Goal: Task Accomplishment & Management: Use online tool/utility

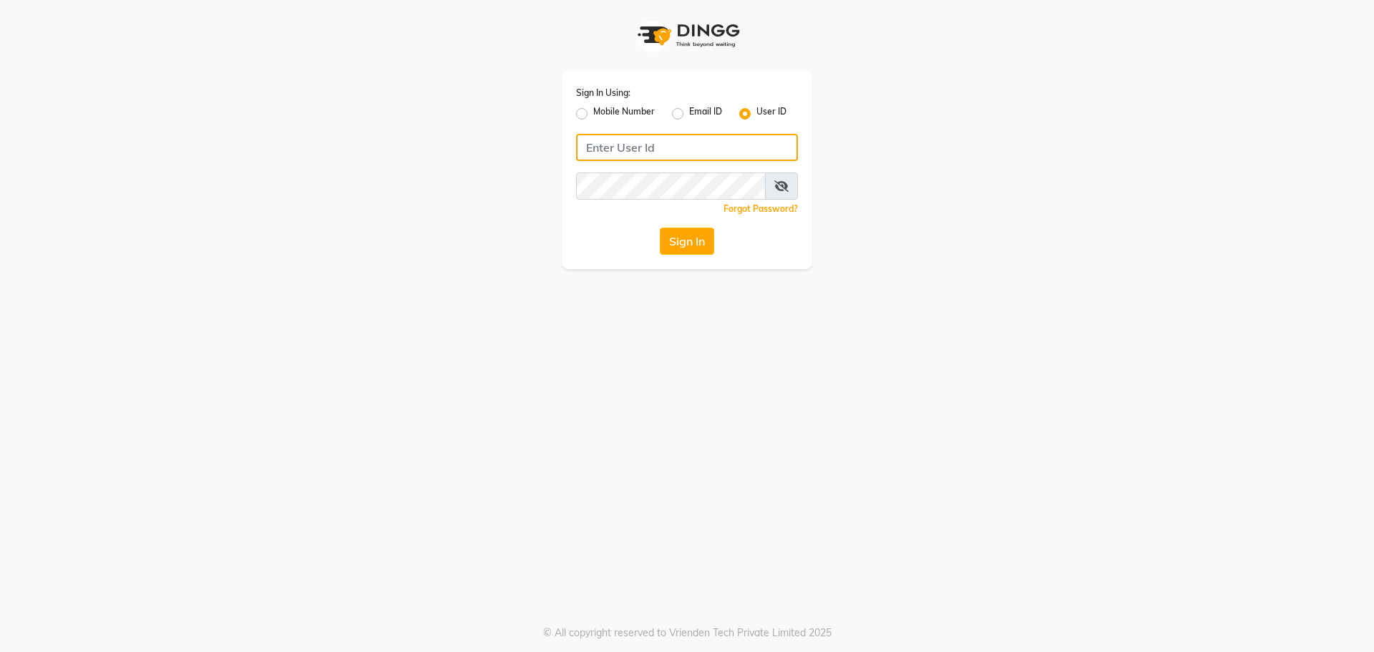
click at [621, 140] on input "Username" at bounding box center [687, 147] width 222 height 27
type input "9041155677"
click at [593, 112] on label "Mobile Number" at bounding box center [624, 113] width 62 height 17
click at [593, 112] on input "Mobile Number" at bounding box center [597, 109] width 9 height 9
radio input "true"
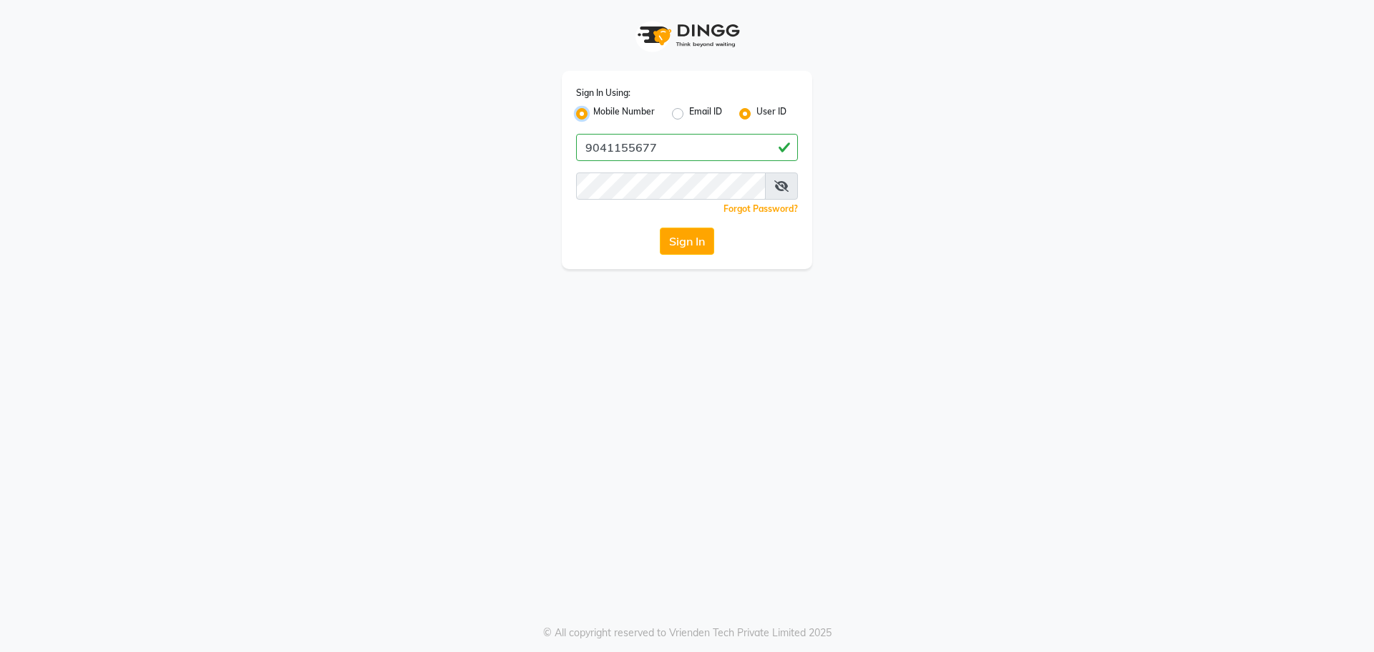
radio input "false"
click at [642, 158] on input "Username" at bounding box center [711, 147] width 174 height 27
click at [661, 151] on input "904455677" at bounding box center [711, 147] width 174 height 27
click at [685, 254] on button "Sign In" at bounding box center [687, 241] width 54 height 27
click at [783, 176] on span at bounding box center [781, 185] width 33 height 27
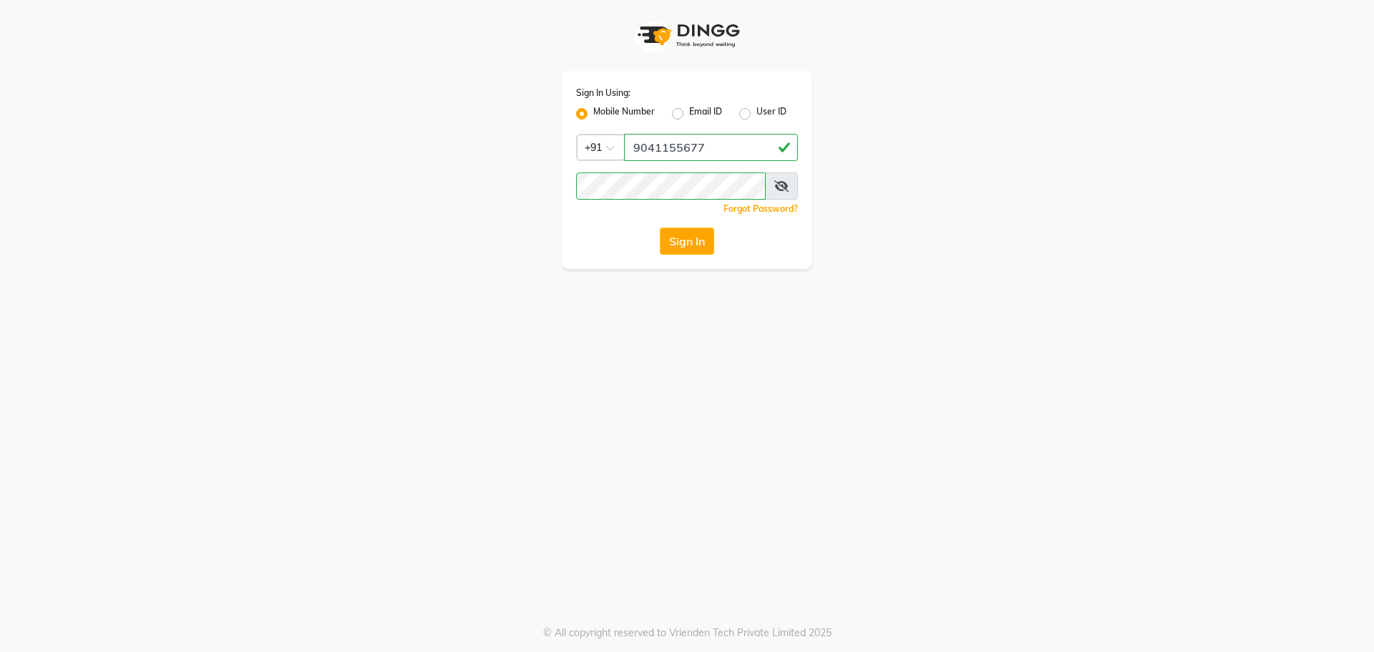
click at [779, 189] on icon at bounding box center [781, 185] width 14 height 11
click at [683, 233] on button "Sign In" at bounding box center [687, 241] width 54 height 27
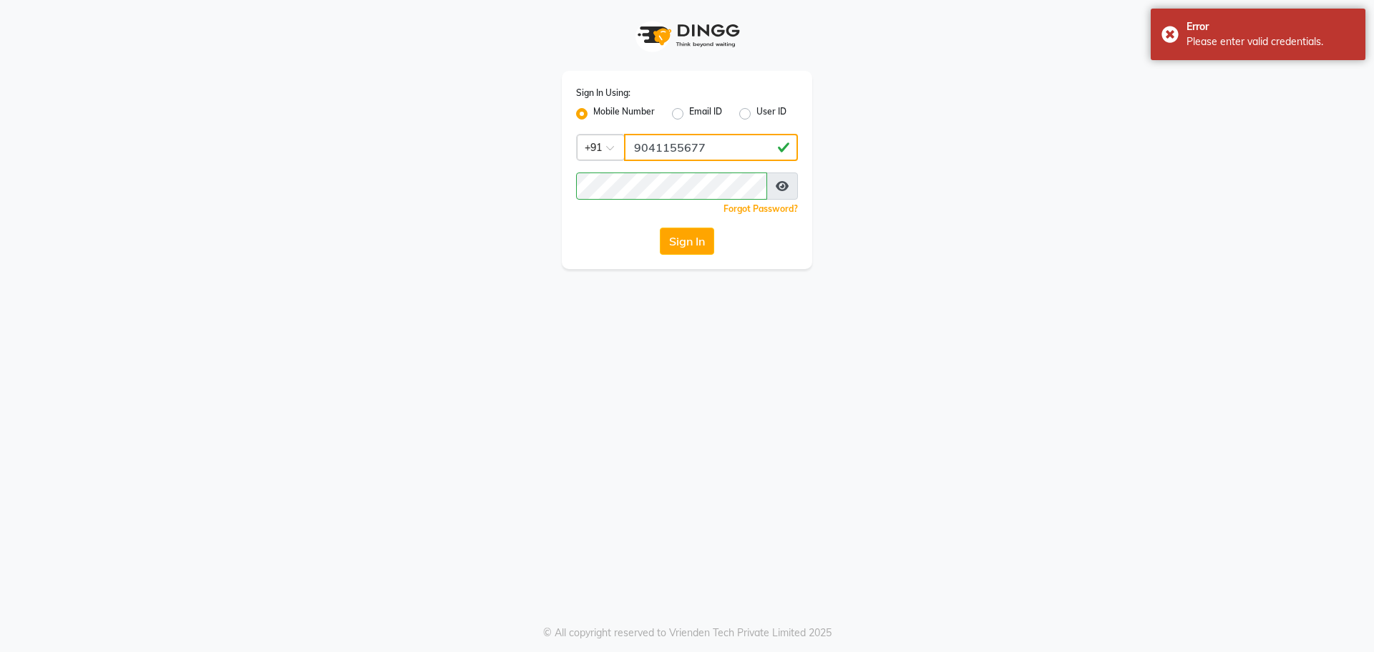
click at [711, 151] on input "9041155677" at bounding box center [711, 147] width 174 height 27
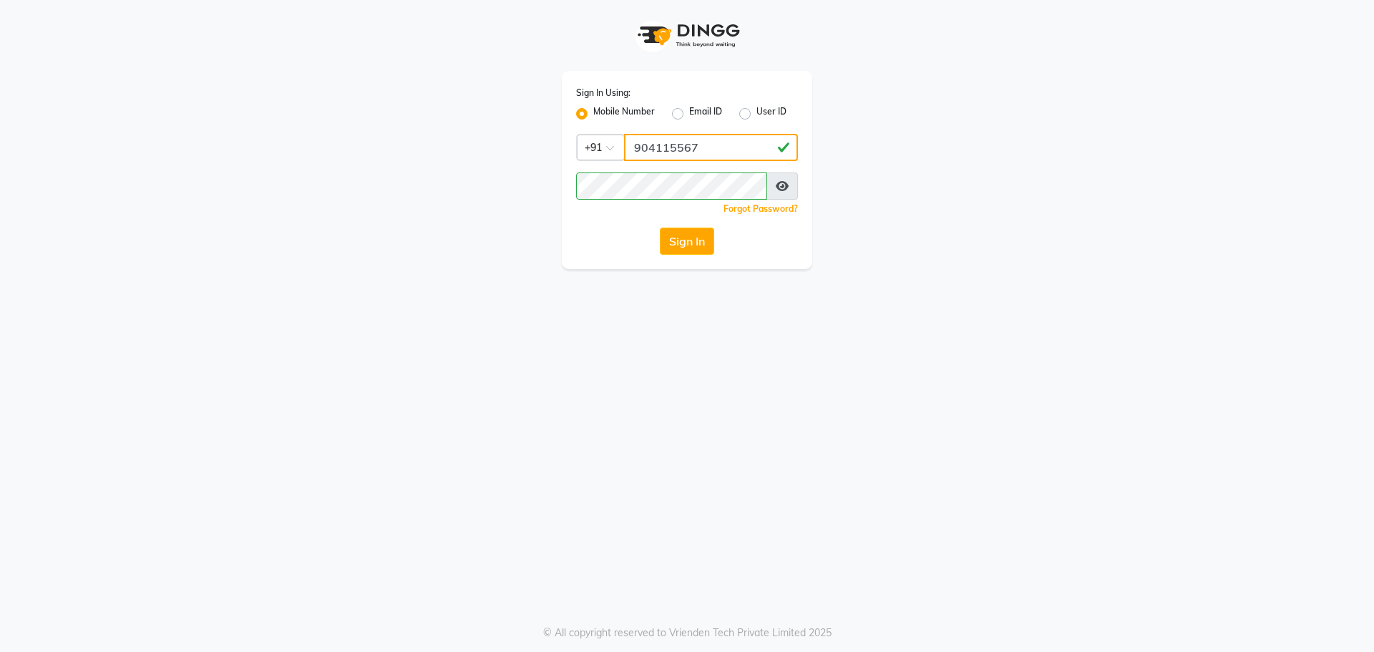
type input "9041155677"
click at [677, 232] on button "Sign In" at bounding box center [687, 241] width 54 height 27
click at [713, 144] on input "Username" at bounding box center [711, 147] width 174 height 27
type input "9041155677"
click at [689, 253] on button "Sign In" at bounding box center [687, 241] width 54 height 27
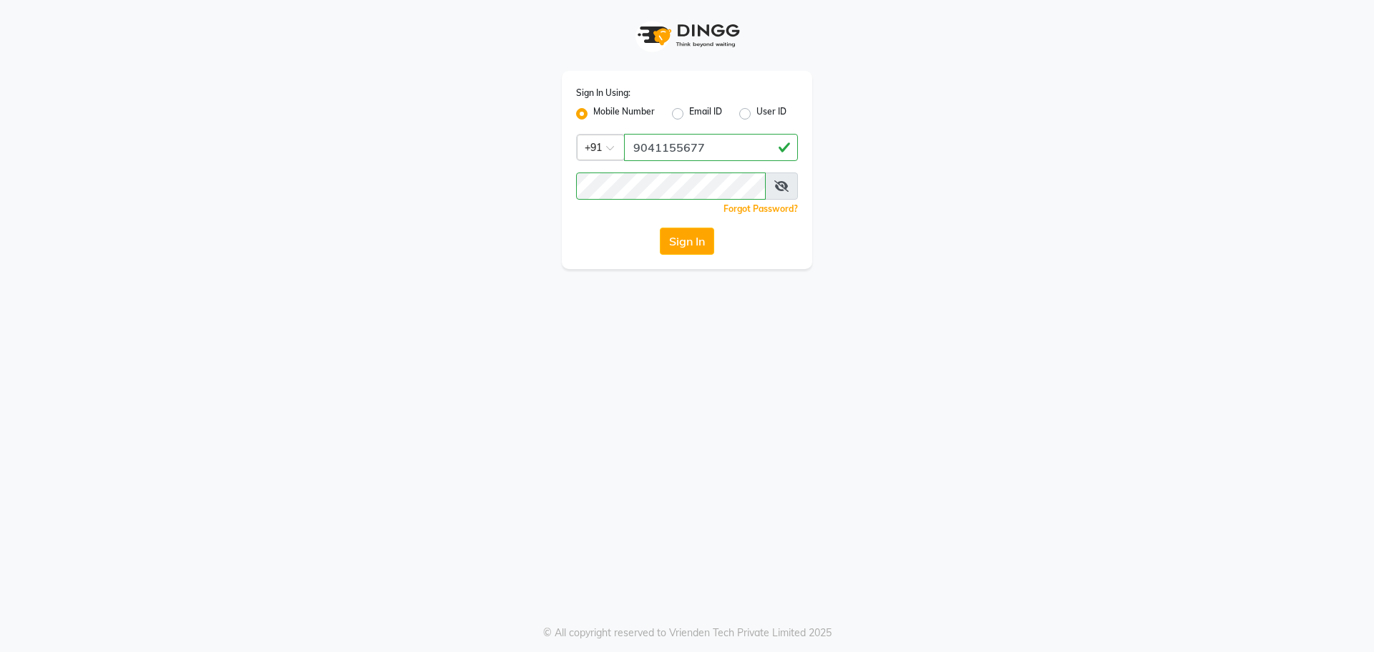
click at [756, 113] on label "User ID" at bounding box center [771, 113] width 30 height 17
click at [756, 113] on input "User ID" at bounding box center [760, 109] width 9 height 9
radio input "true"
radio input "false"
click at [593, 114] on label "Mobile Number" at bounding box center [624, 113] width 62 height 17
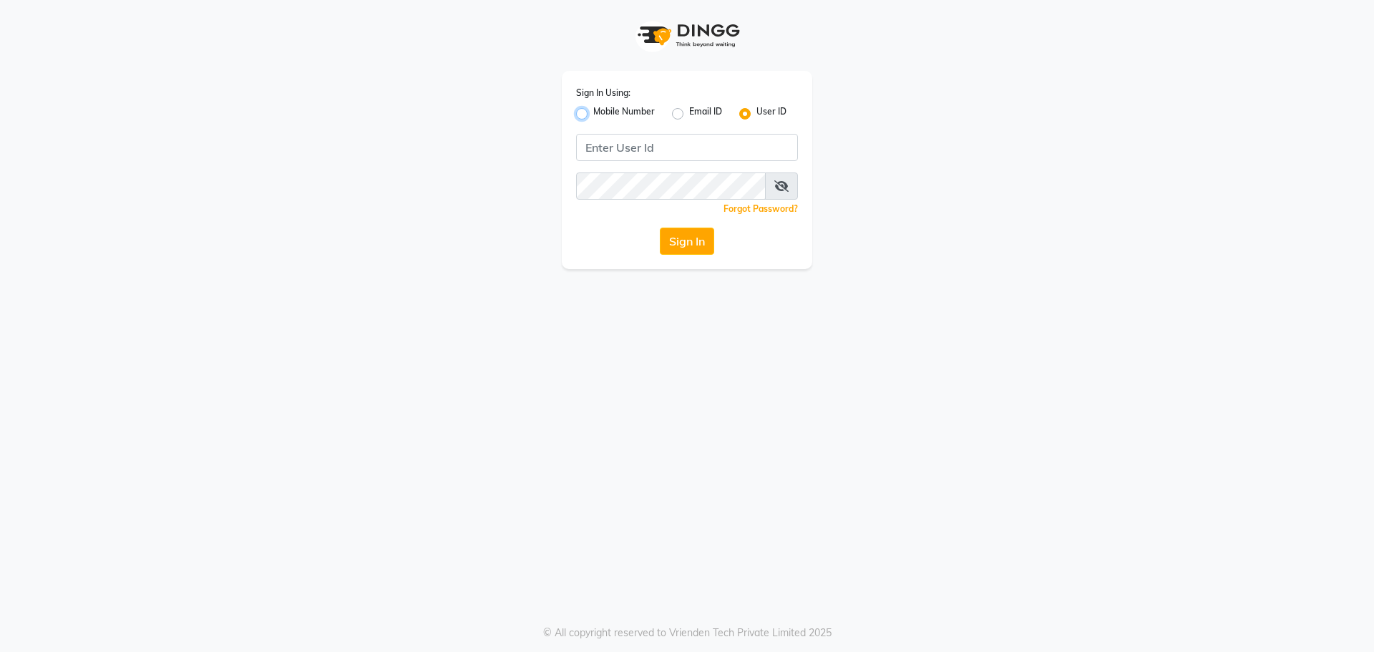
click at [593, 114] on input "Mobile Number" at bounding box center [597, 109] width 9 height 9
radio input "true"
radio input "false"
